Goal: Contribute content

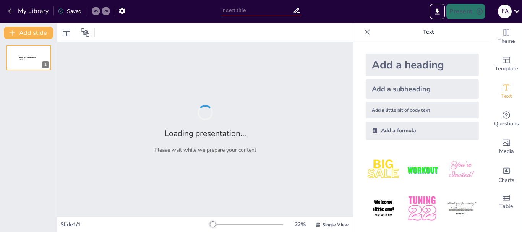
type input "Coaching de Negocios: Definición y Evolución en el Entorno Empresarial"
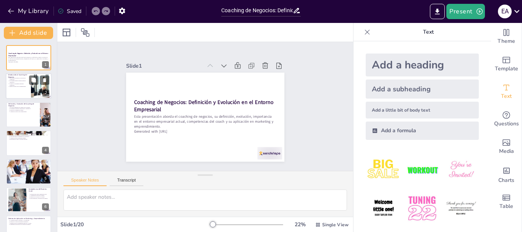
click at [18, 81] on p "El coaching permite alcanzar objetivos específicos." at bounding box center [19, 81] width 19 height 3
type textarea "El coaching de negocios se define como un proceso profesional que apoya el desa…"
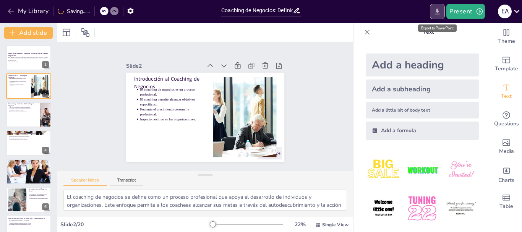
click at [440, 11] on icon "Export to PowerPoint" at bounding box center [437, 11] width 5 height 6
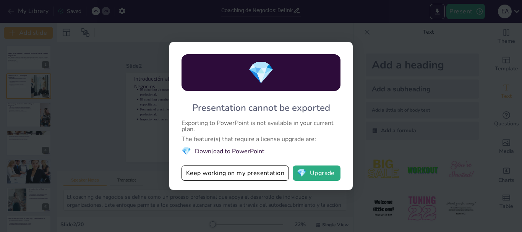
click at [359, 114] on div "💎 Presentation cannot be exported Exporting to PowerPoint is not available in y…" at bounding box center [261, 116] width 522 height 232
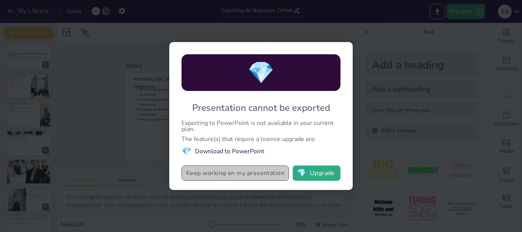
click at [234, 178] on button "Keep working on my presentation" at bounding box center [235, 172] width 107 height 15
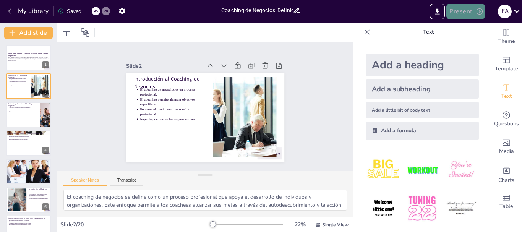
click at [462, 11] on button "Present" at bounding box center [465, 11] width 38 height 15
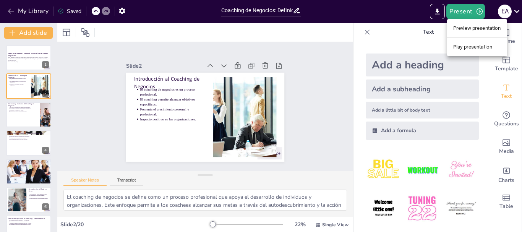
click at [520, 11] on div at bounding box center [261, 116] width 522 height 232
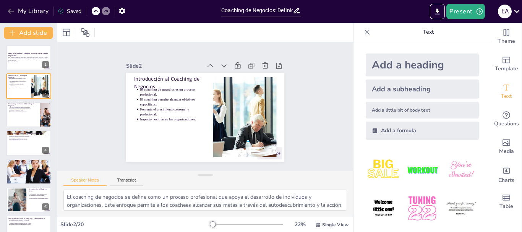
click at [520, 11] on icon at bounding box center [517, 11] width 10 height 10
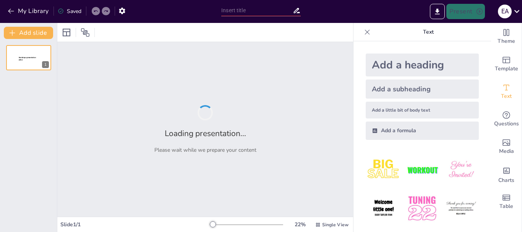
type input "Coaching de Negocios: Definición y Evolución en el Entorno Empresarial"
